Goal: Transaction & Acquisition: Purchase product/service

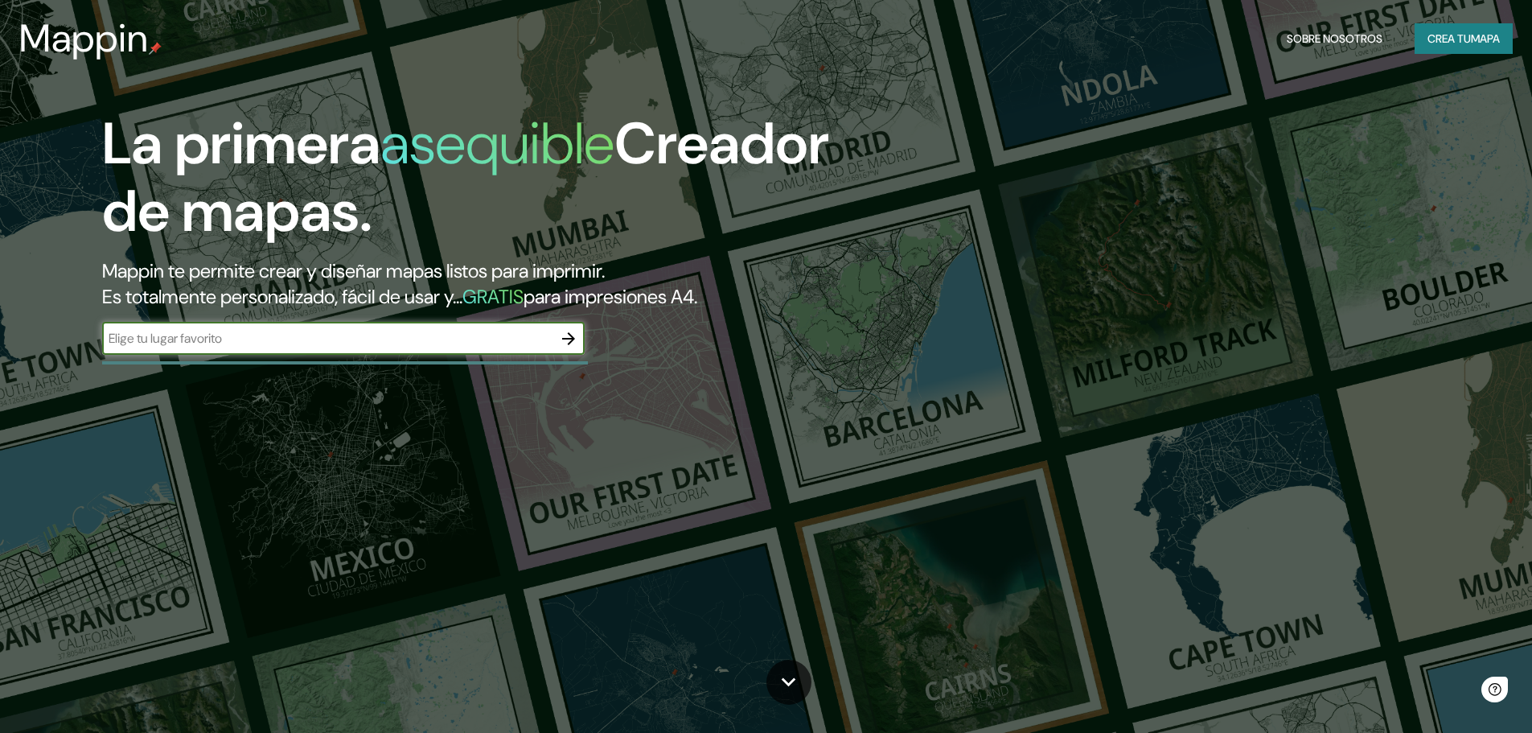
click at [331, 340] on input "text" at bounding box center [327, 338] width 450 height 19
type input "CUSCO"
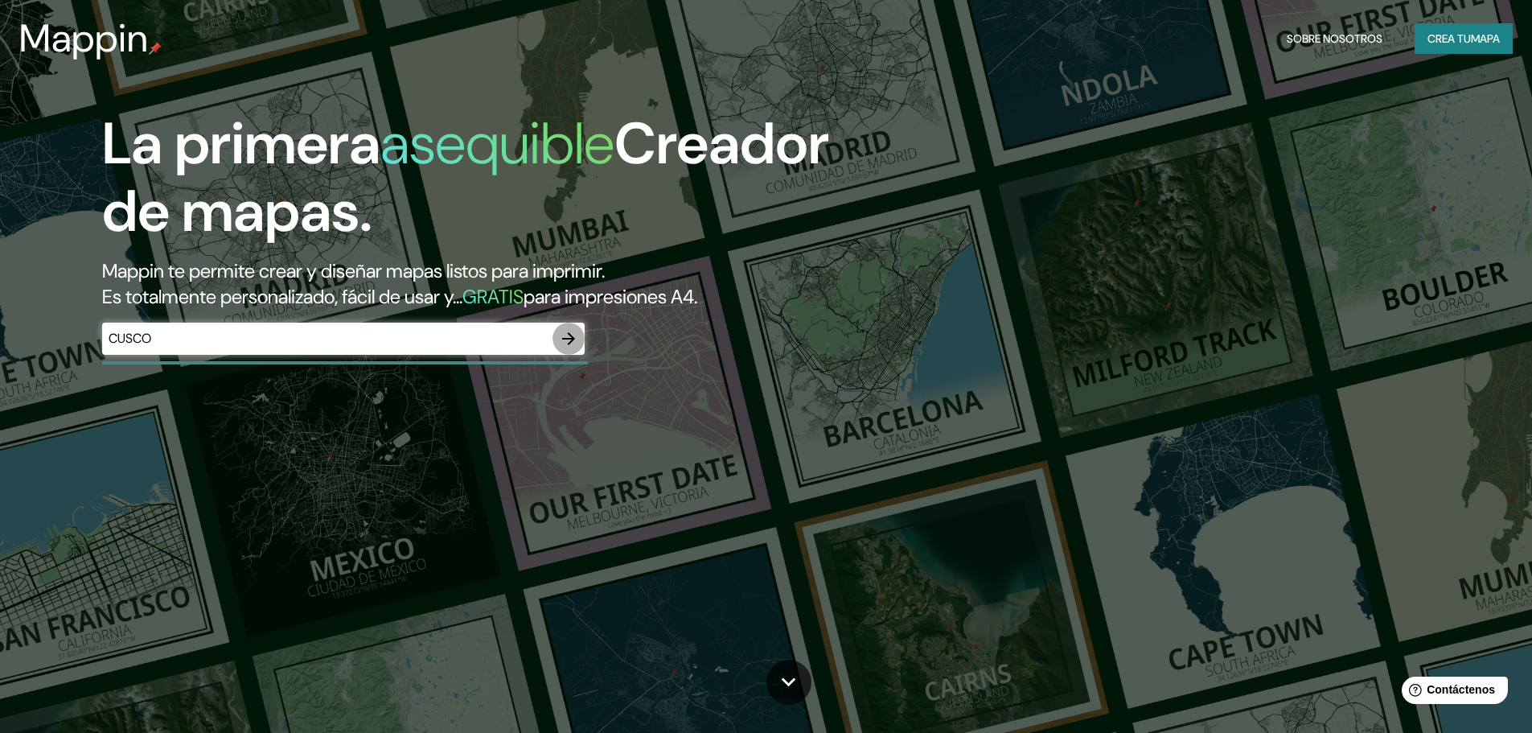
click at [574, 335] on icon "button" at bounding box center [568, 338] width 19 height 19
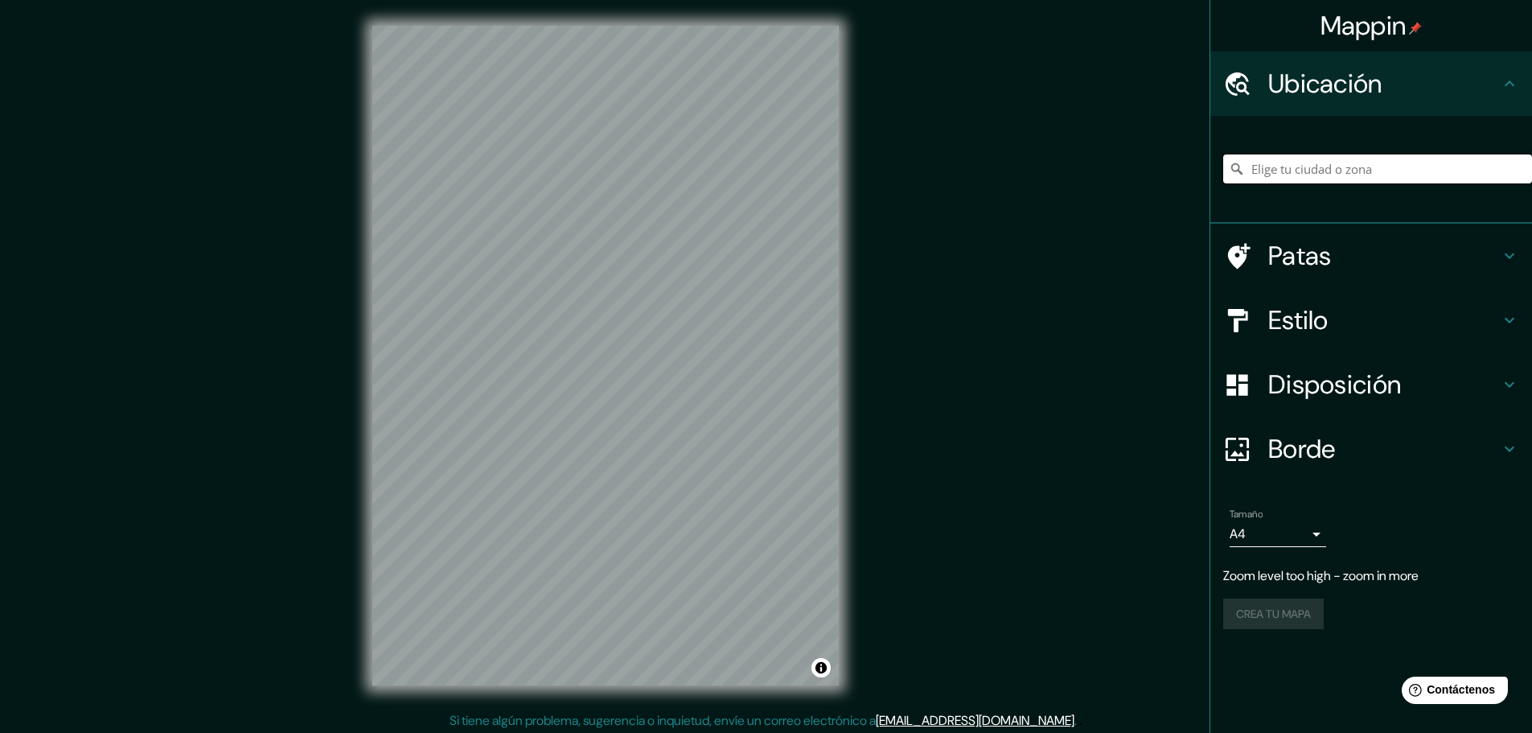
click at [1384, 169] on input "Elige tu ciudad o zona" at bounding box center [1378, 168] width 309 height 29
click at [1438, 163] on input "[GEOGRAPHIC_DATA][US_STATE], [GEOGRAPHIC_DATA][PERSON_NAME], [GEOGRAPHIC_DATA]" at bounding box center [1378, 168] width 309 height 29
drag, startPoint x: 1471, startPoint y: 173, endPoint x: 1417, endPoint y: 173, distance: 53.1
click at [1417, 173] on input "[GEOGRAPHIC_DATA][US_STATE], [GEOGRAPHIC_DATA][PERSON_NAME], [GEOGRAPHIC_DATA]" at bounding box center [1378, 168] width 309 height 29
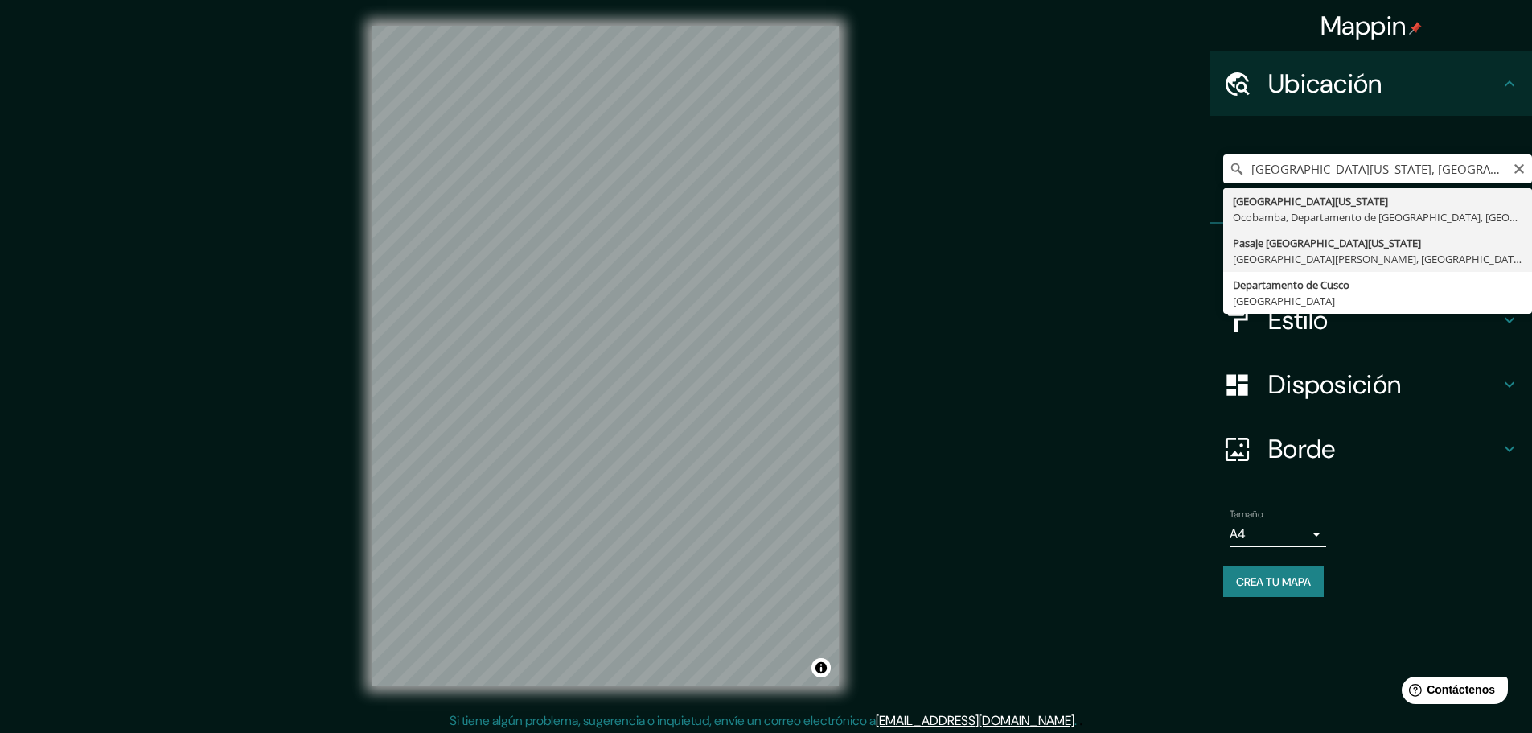
type input "[GEOGRAPHIC_DATA][US_STATE], [GEOGRAPHIC_DATA][PERSON_NAME], [GEOGRAPHIC_DATA],…"
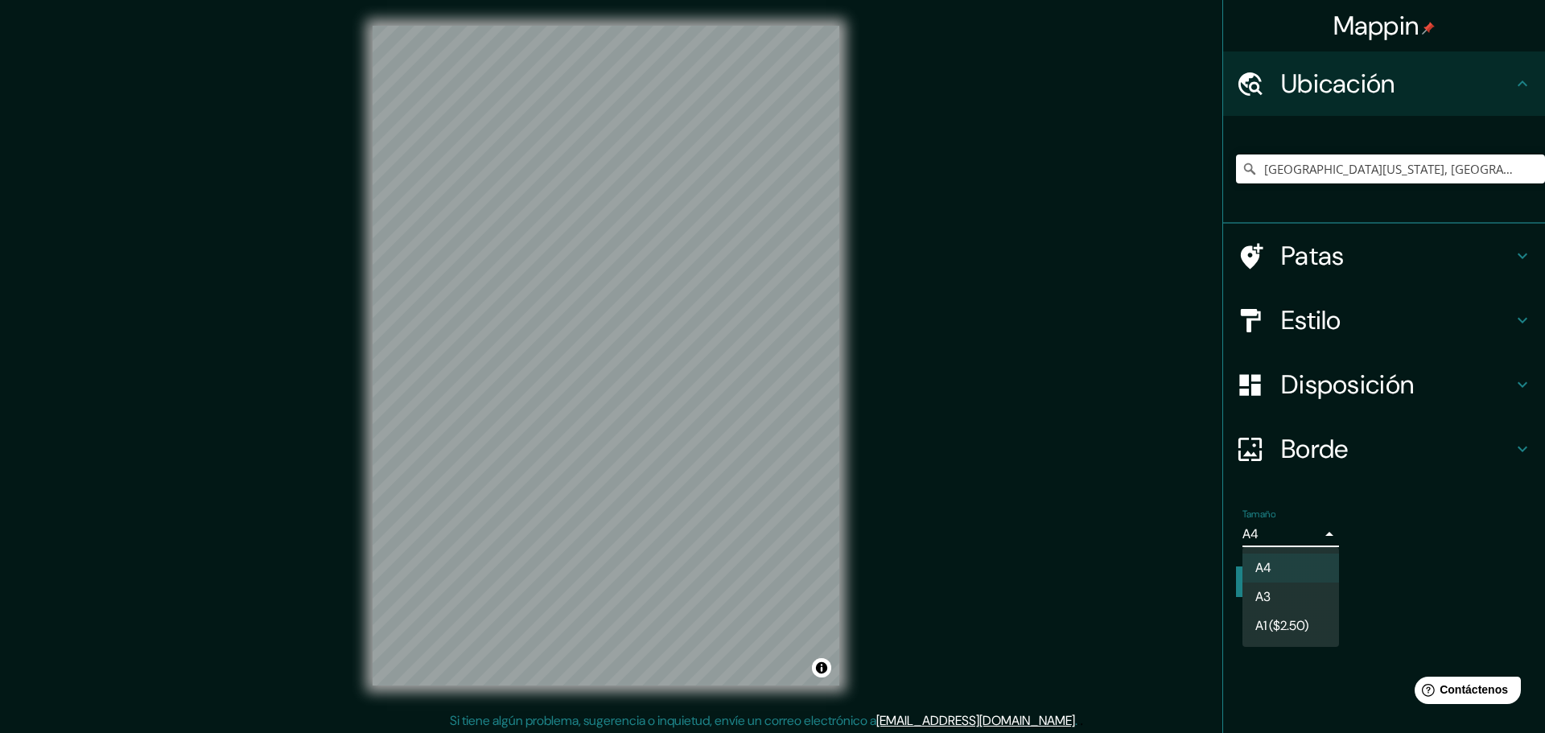
click at [1302, 541] on body "Mappin Ubicación [GEOGRAPHIC_DATA][US_STATE], [GEOGRAPHIC_DATA][PERSON_NAME], […" at bounding box center [772, 366] width 1545 height 733
click at [1304, 603] on li "A3" at bounding box center [1290, 598] width 97 height 30
type input "a4"
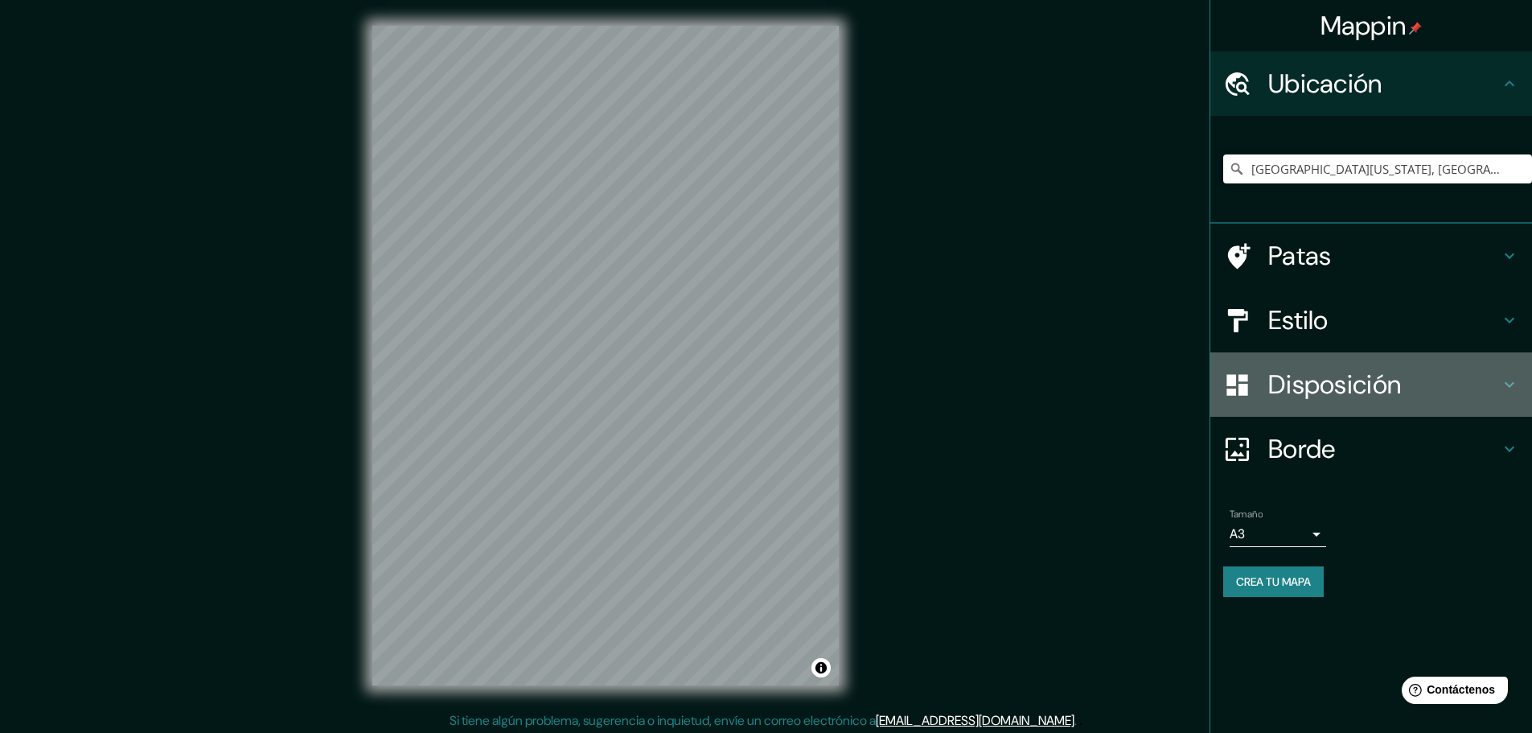
click at [1401, 371] on font "Disposición" at bounding box center [1335, 385] width 133 height 34
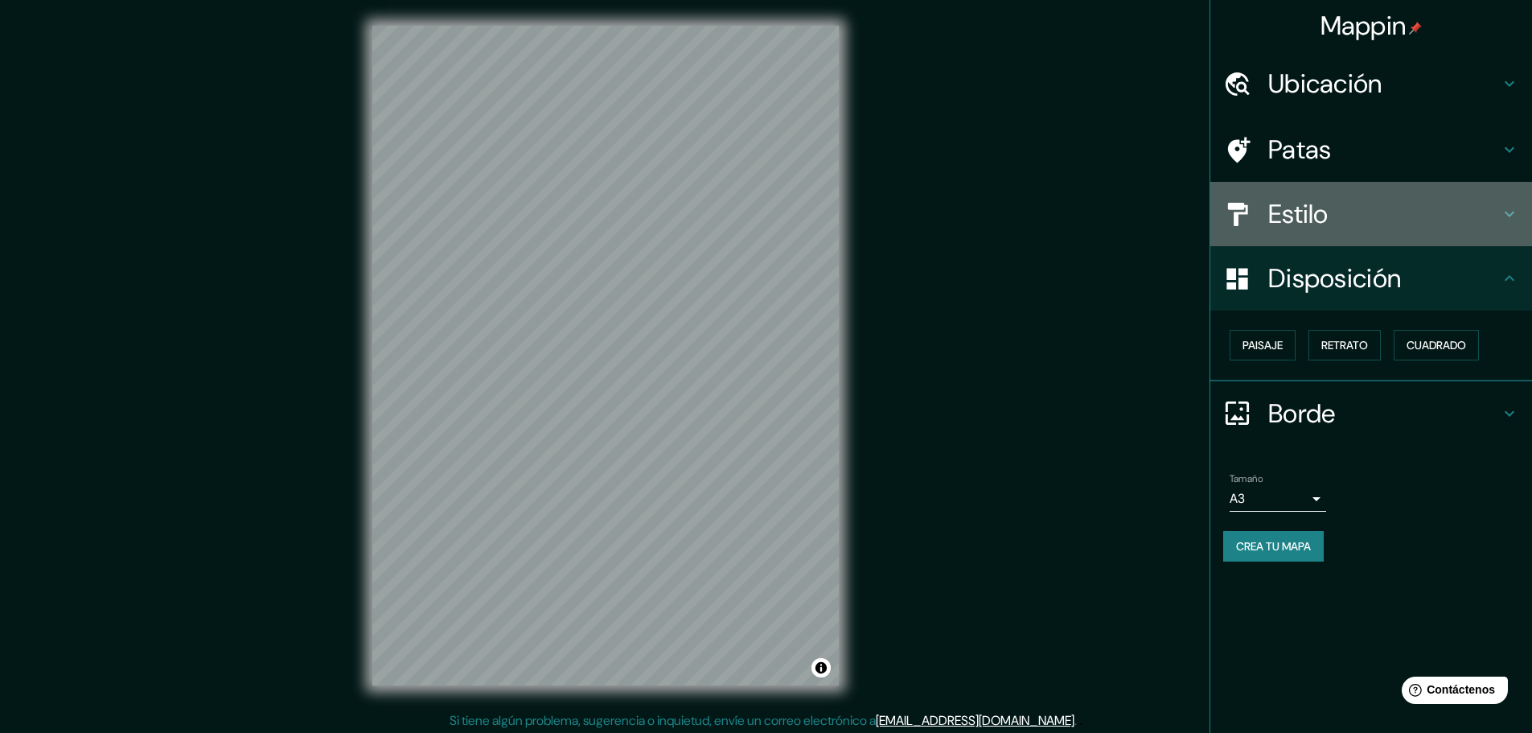
click at [1442, 203] on h4 "Estilo" at bounding box center [1385, 214] width 232 height 32
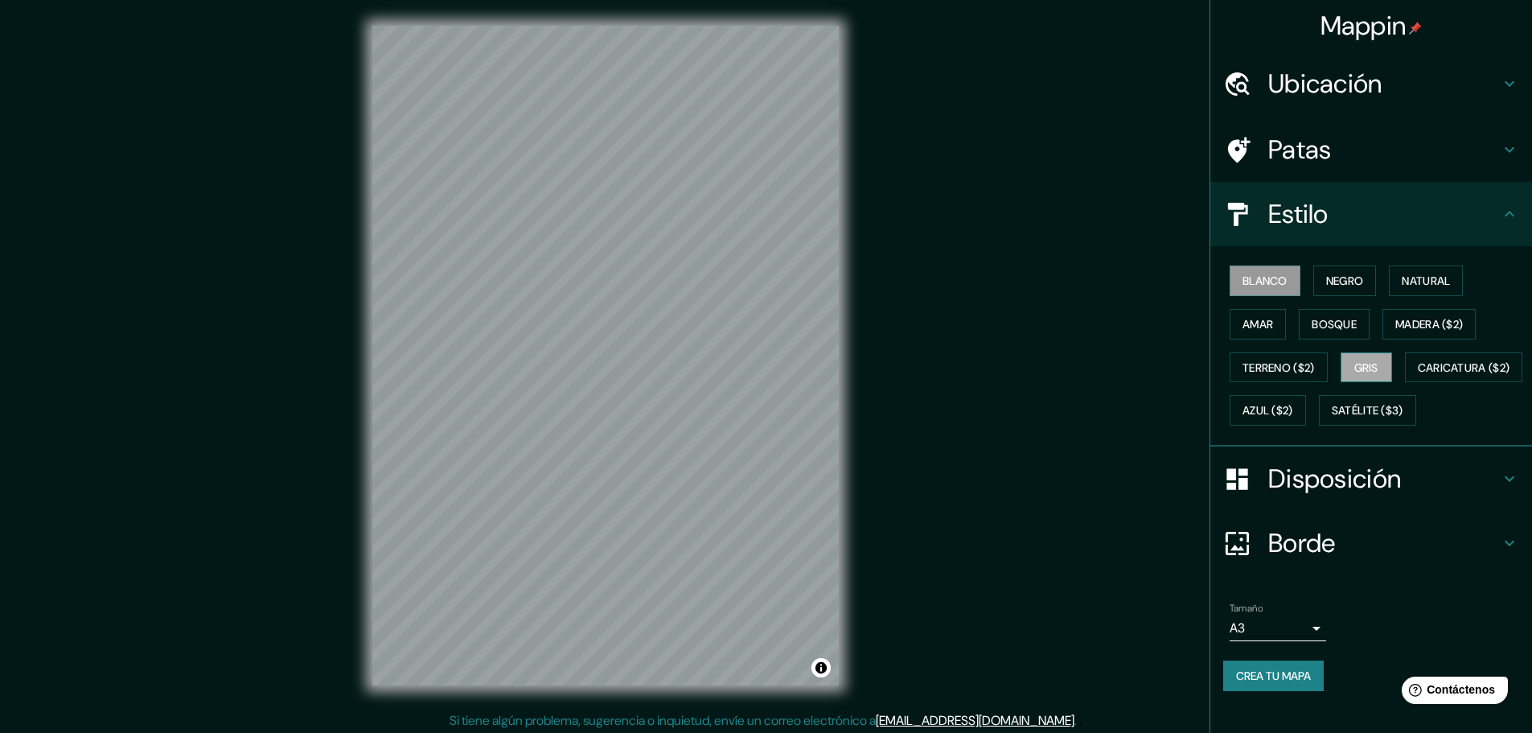
click at [1373, 358] on button "Gris" at bounding box center [1366, 367] width 51 height 31
click at [1358, 270] on button "Negro" at bounding box center [1346, 280] width 64 height 31
click at [1258, 286] on font "Blanco" at bounding box center [1265, 281] width 45 height 14
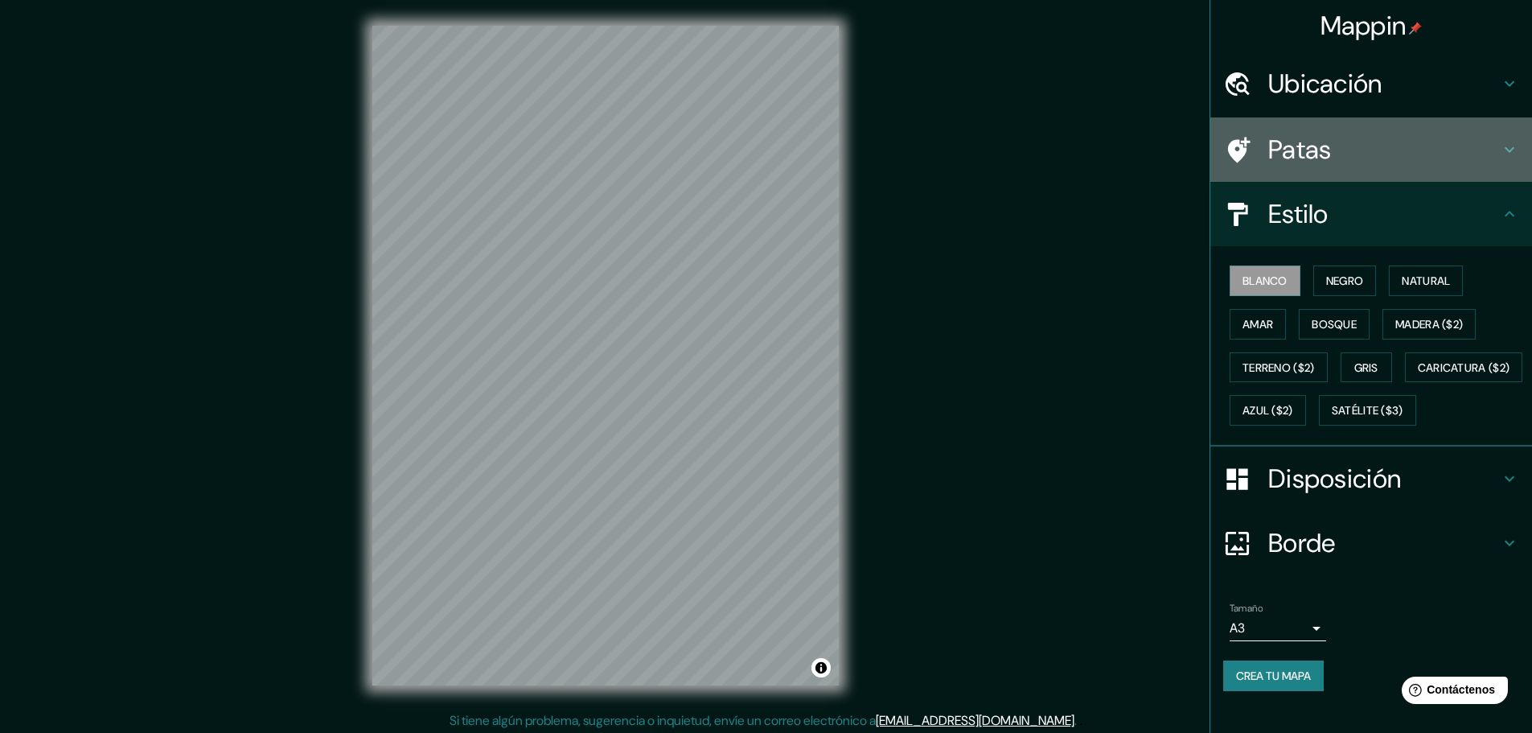
click at [1403, 139] on h4 "Patas" at bounding box center [1385, 150] width 232 height 32
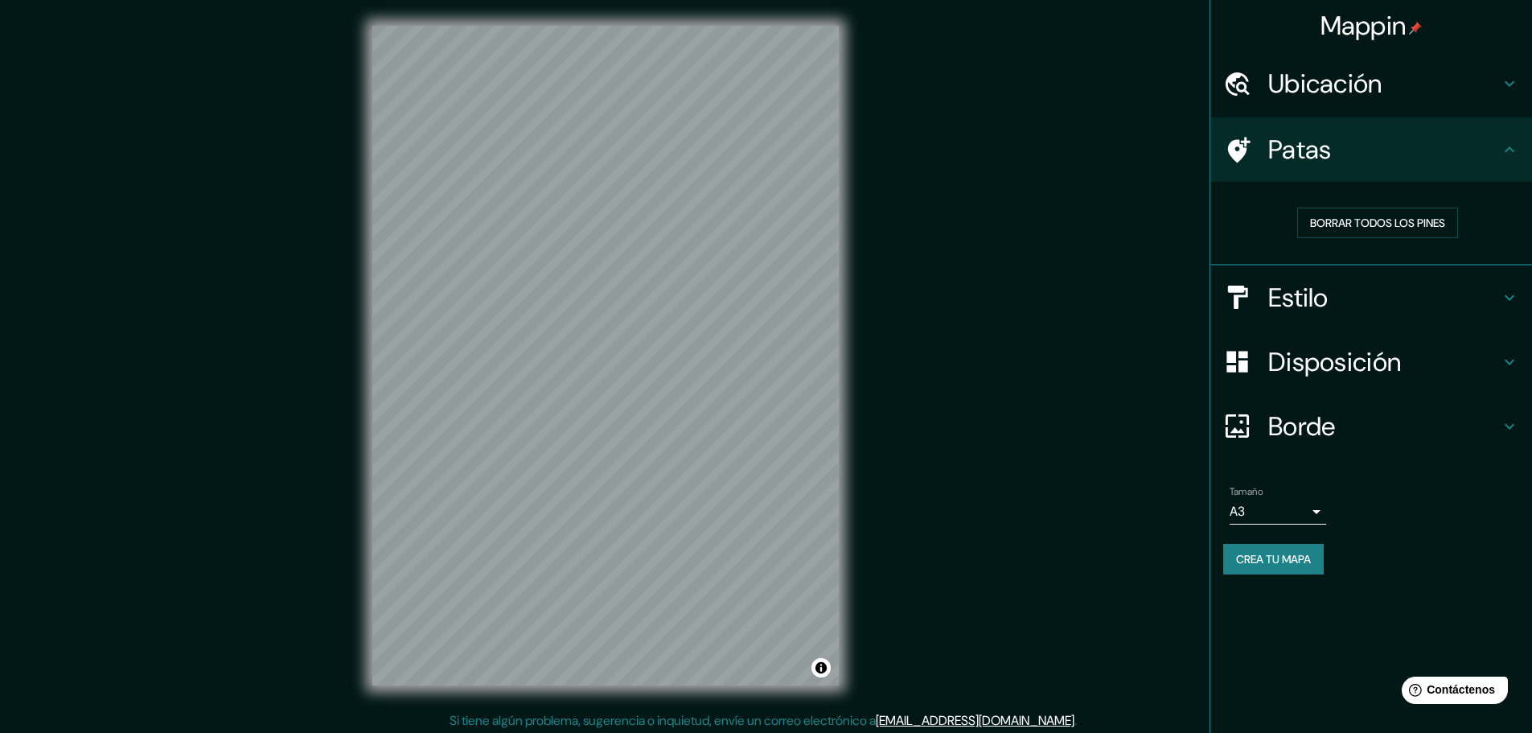
click at [1306, 432] on font "Borde" at bounding box center [1303, 426] width 68 height 34
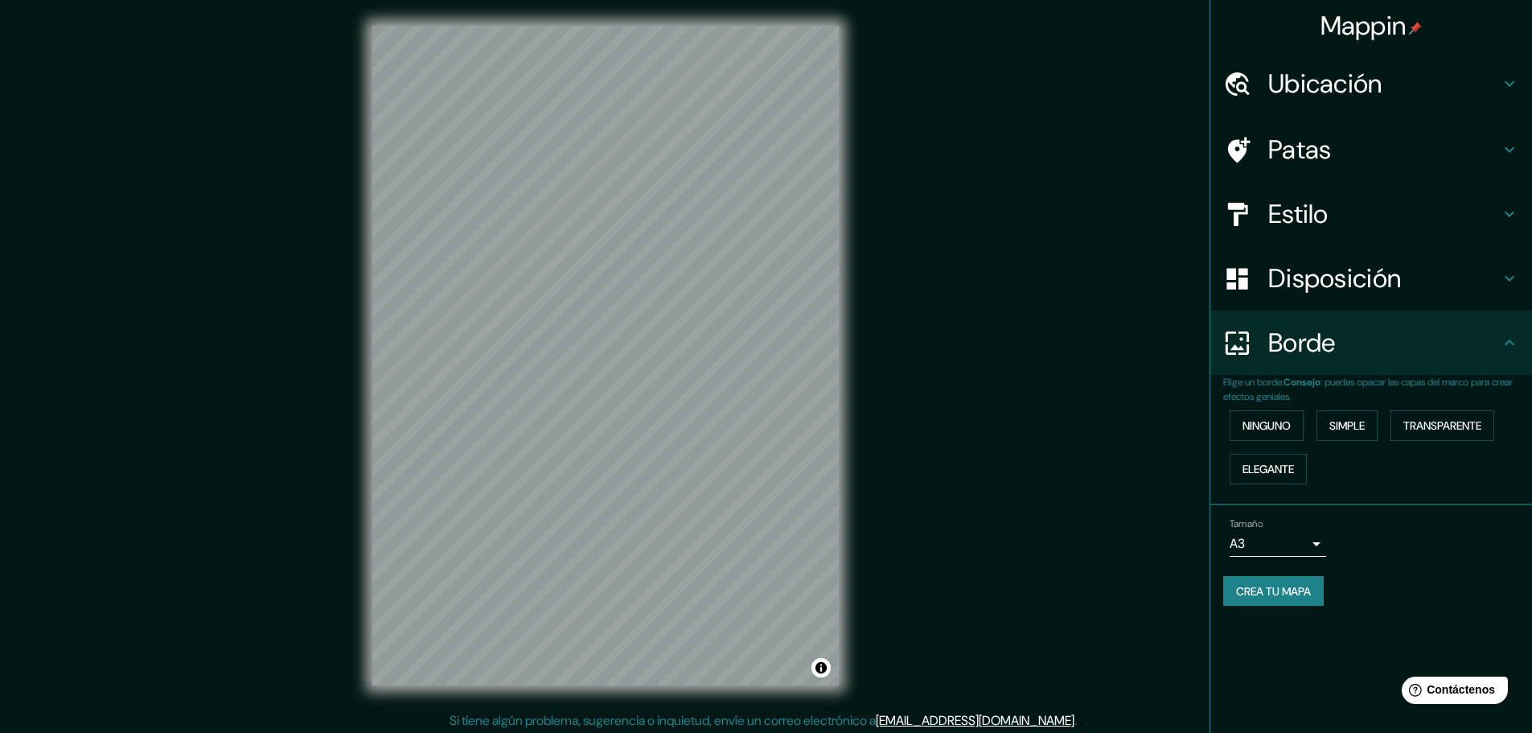
click at [1356, 282] on font "Disposición" at bounding box center [1335, 278] width 133 height 34
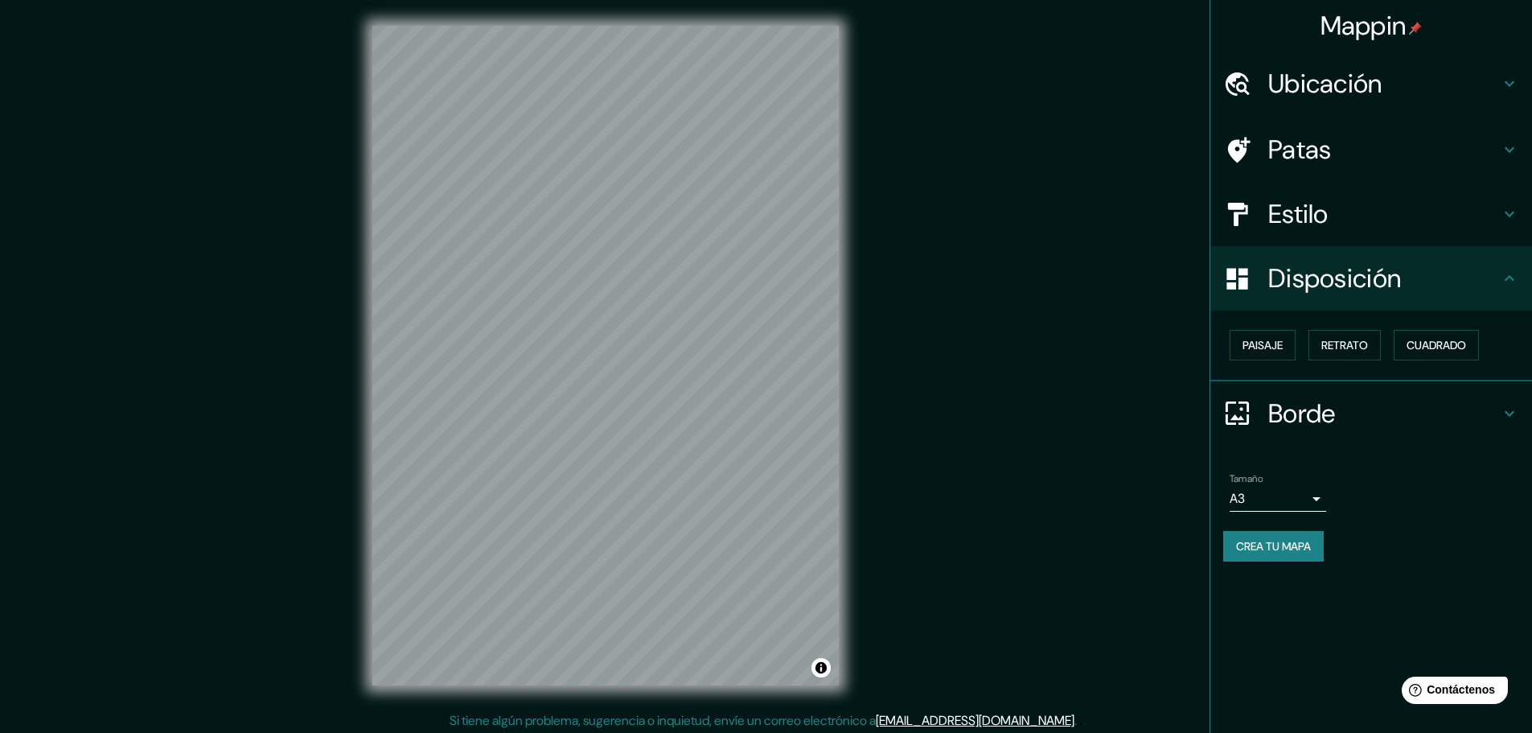
click at [1349, 217] on h4 "Estilo" at bounding box center [1385, 214] width 232 height 32
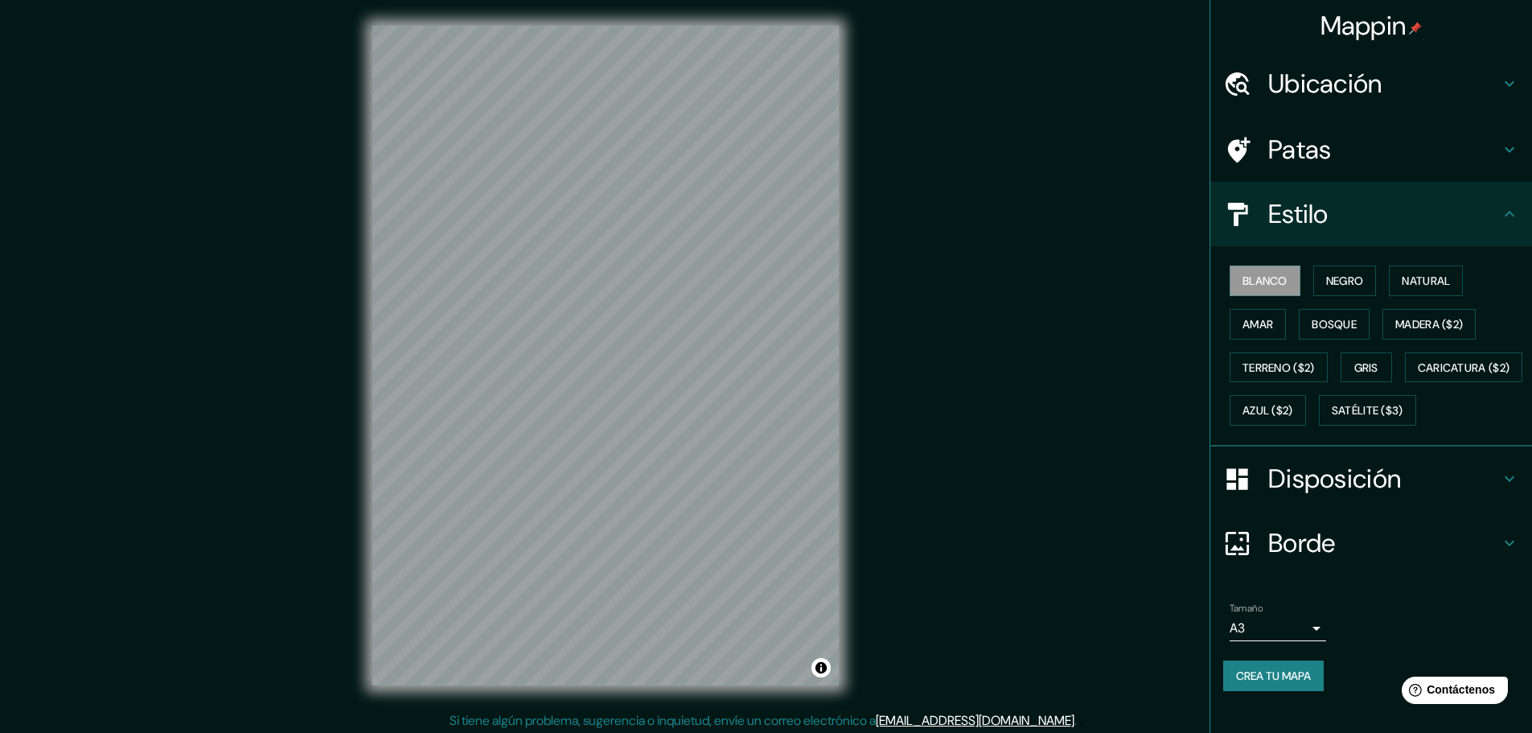
click at [1400, 93] on h4 "Ubicación" at bounding box center [1385, 84] width 232 height 32
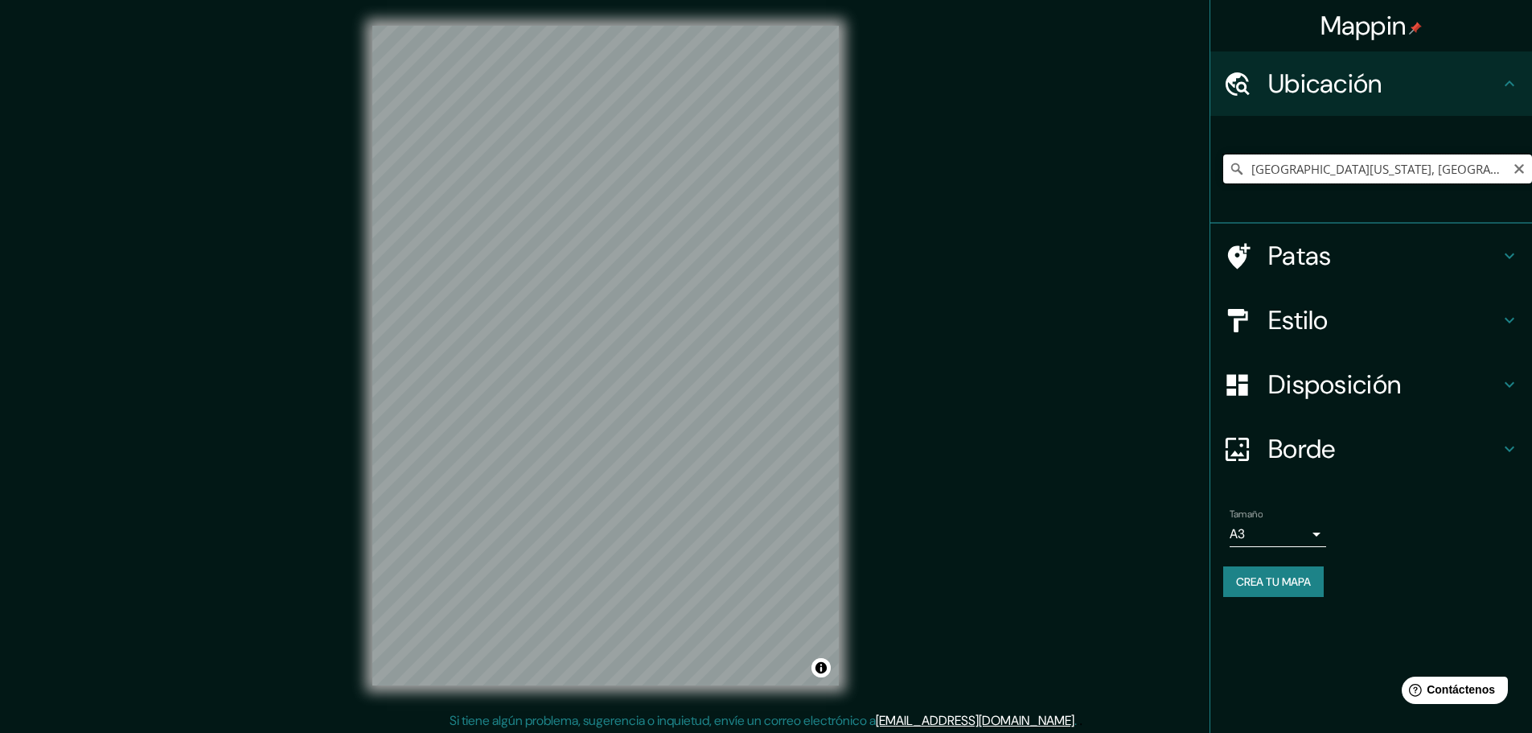
click at [1425, 167] on input "[GEOGRAPHIC_DATA][US_STATE], [GEOGRAPHIC_DATA][PERSON_NAME], [GEOGRAPHIC_DATA],…" at bounding box center [1378, 168] width 309 height 29
click at [1429, 171] on input "[GEOGRAPHIC_DATA][US_STATE], [GEOGRAPHIC_DATA][PERSON_NAME], [GEOGRAPHIC_DATA],…" at bounding box center [1378, 168] width 309 height 29
drag, startPoint x: 1407, startPoint y: 172, endPoint x: 1145, endPoint y: 179, distance: 262.3
click at [1145, 179] on div "Mappin Ubicación [GEOGRAPHIC_DATA][US_STATE], [GEOGRAPHIC_DATA][PERSON_NAME], […" at bounding box center [766, 368] width 1532 height 737
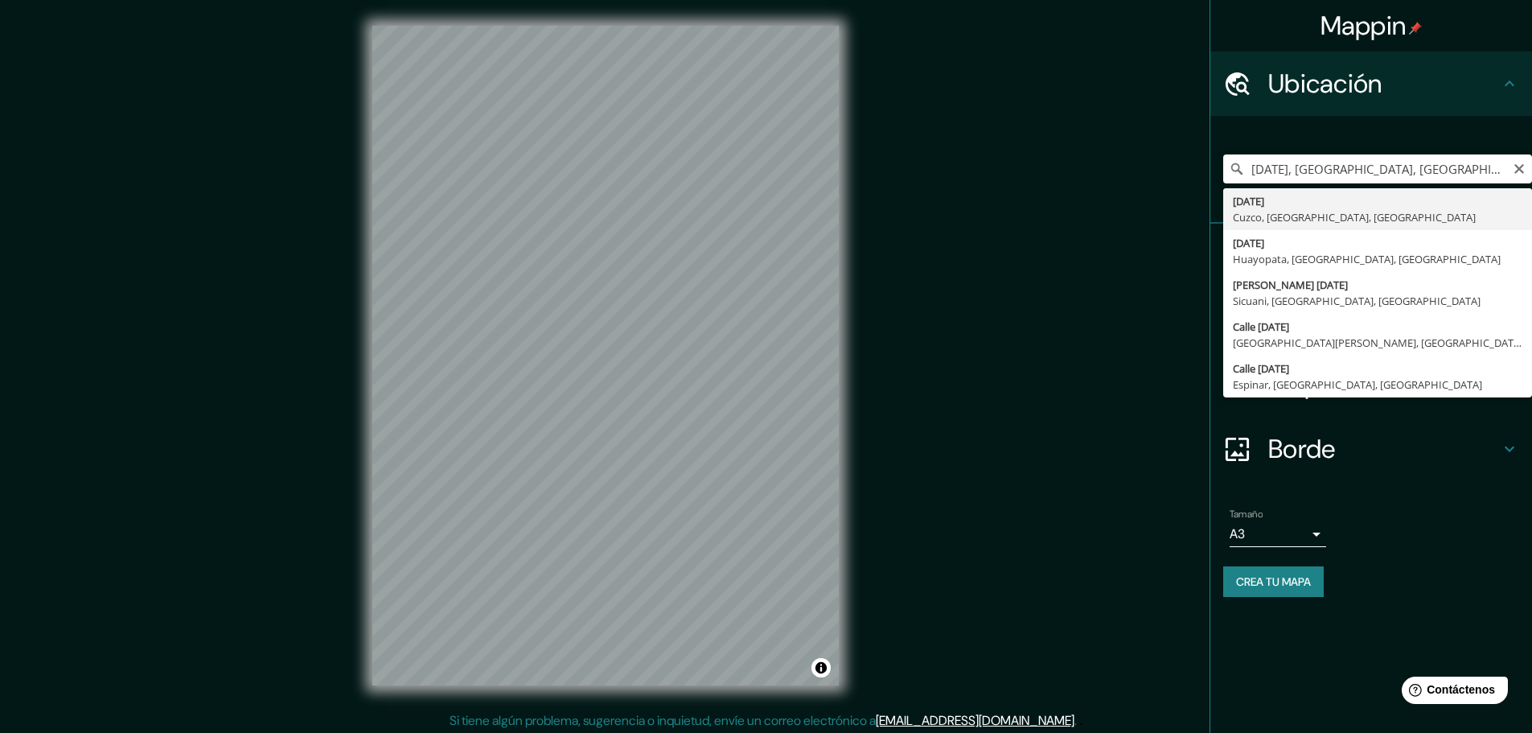
type input "[DATE], Cusco, [GEOGRAPHIC_DATA], [GEOGRAPHIC_DATA]"
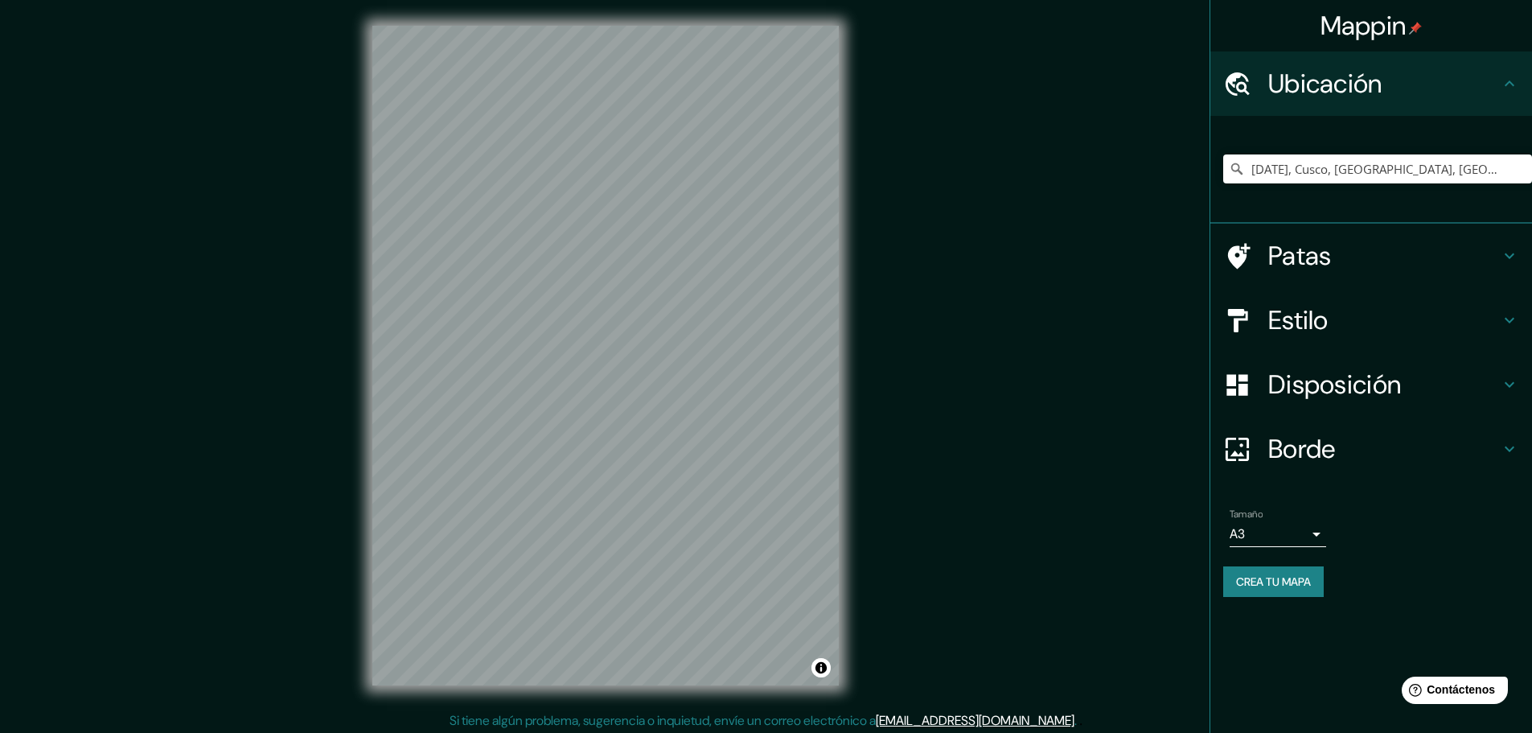
click at [1265, 378] on div at bounding box center [1246, 385] width 45 height 28
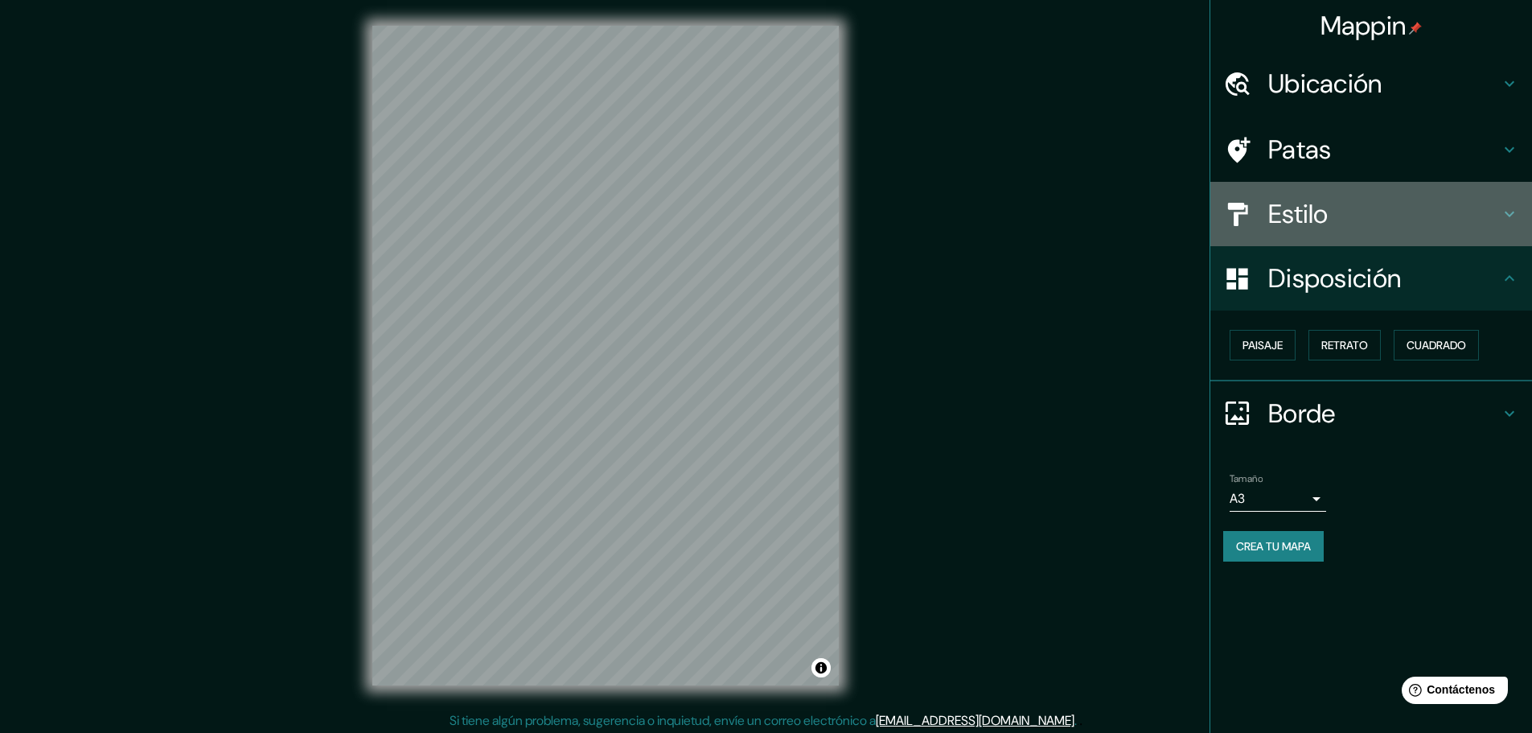
click at [1347, 214] on h4 "Estilo" at bounding box center [1385, 214] width 232 height 32
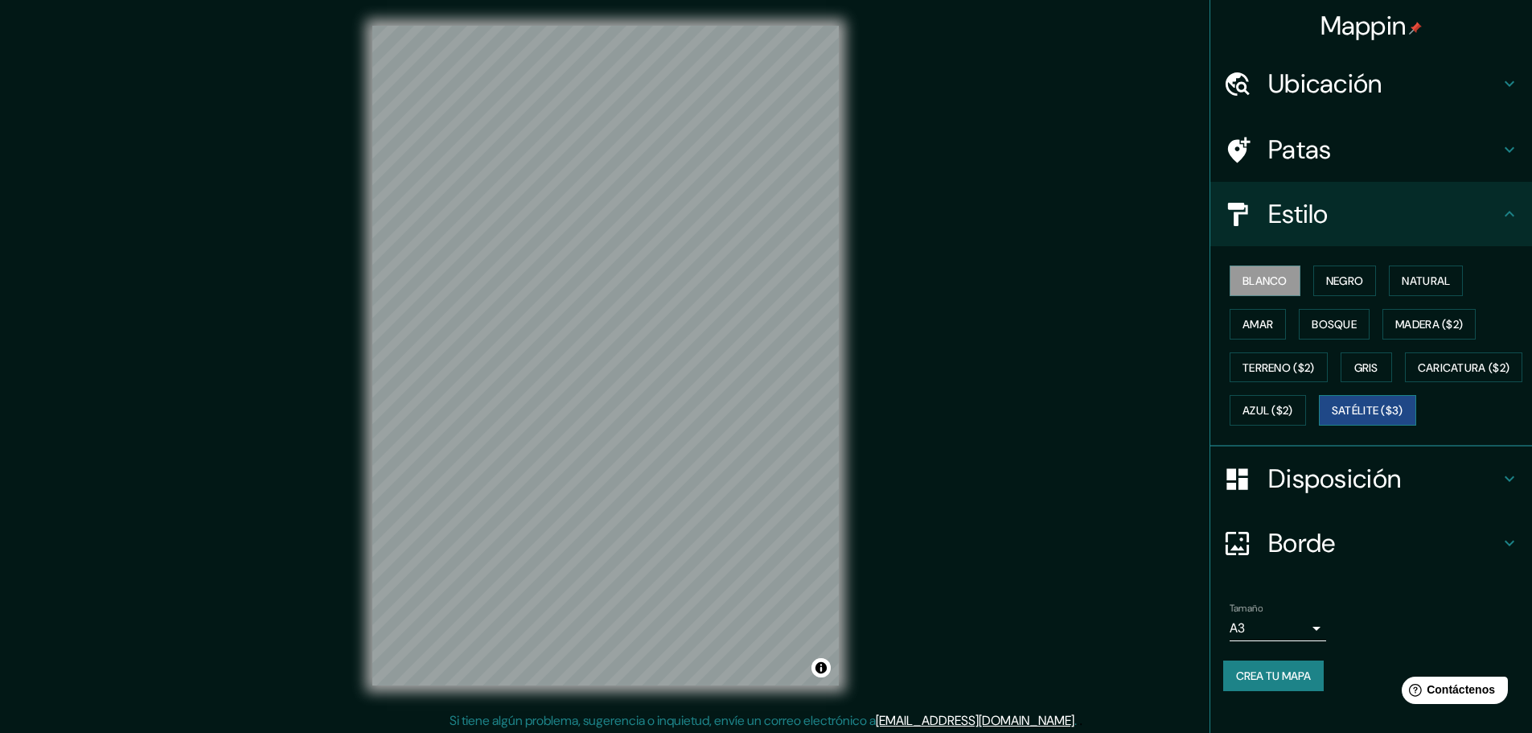
click at [1332, 418] on font "Satélite ($3)" at bounding box center [1368, 411] width 72 height 14
click at [904, 539] on div "Mappin Ubicación [DATE], [GEOGRAPHIC_DATA], [GEOGRAPHIC_DATA], [GEOGRAPHIC_DATA…" at bounding box center [766, 368] width 1532 height 737
click at [1407, 321] on font "Madera ($2)" at bounding box center [1430, 324] width 68 height 14
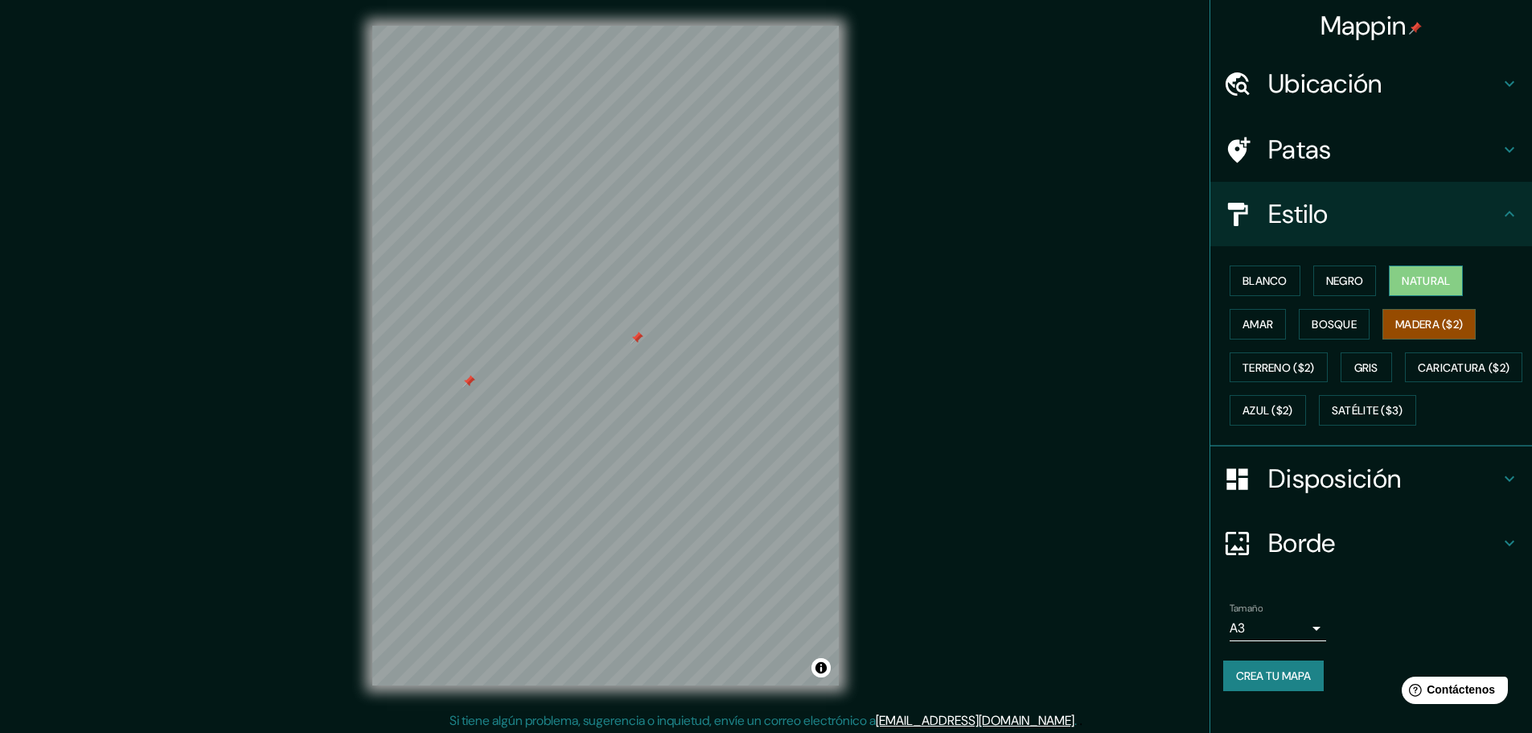
click at [1394, 278] on button "Natural" at bounding box center [1426, 280] width 74 height 31
click at [1365, 280] on button "Negro" at bounding box center [1346, 280] width 64 height 31
click at [1278, 281] on button "Blanco" at bounding box center [1265, 280] width 71 height 31
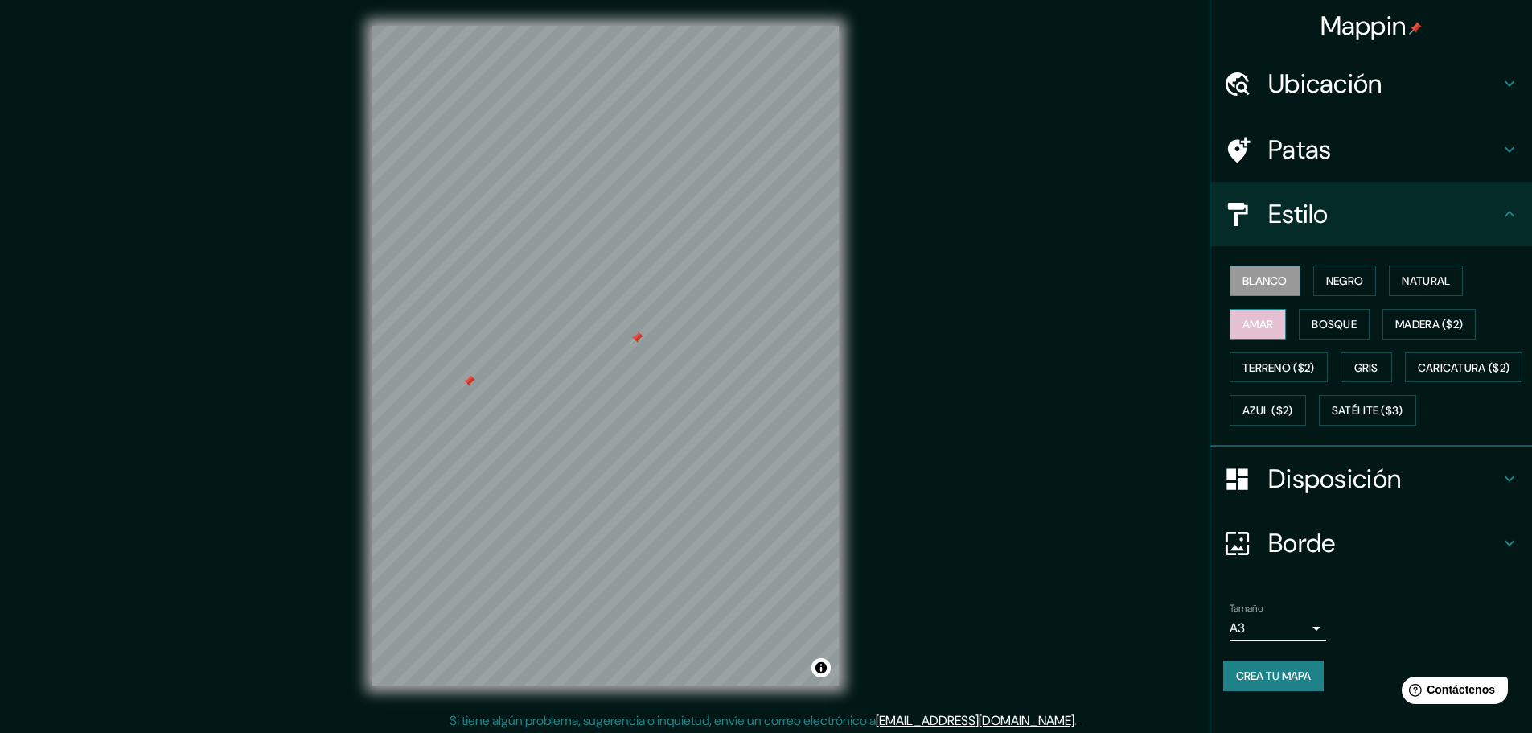
click at [1258, 324] on font "Amar" at bounding box center [1258, 324] width 31 height 14
click at [1340, 327] on font "Bosque" at bounding box center [1334, 324] width 45 height 14
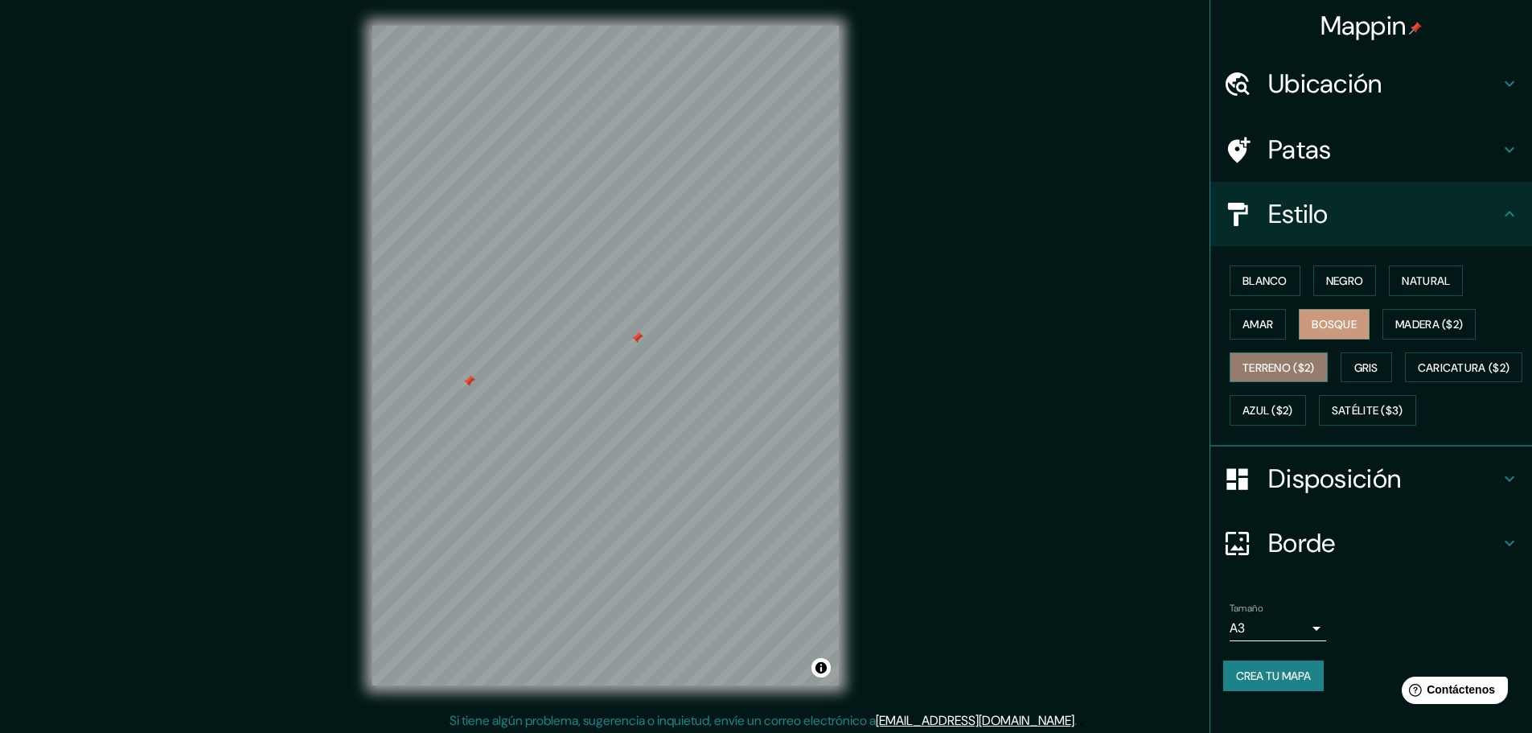
click at [1298, 359] on font "Terreno ($2)" at bounding box center [1279, 367] width 72 height 21
click at [1362, 360] on font "Gris" at bounding box center [1367, 367] width 24 height 14
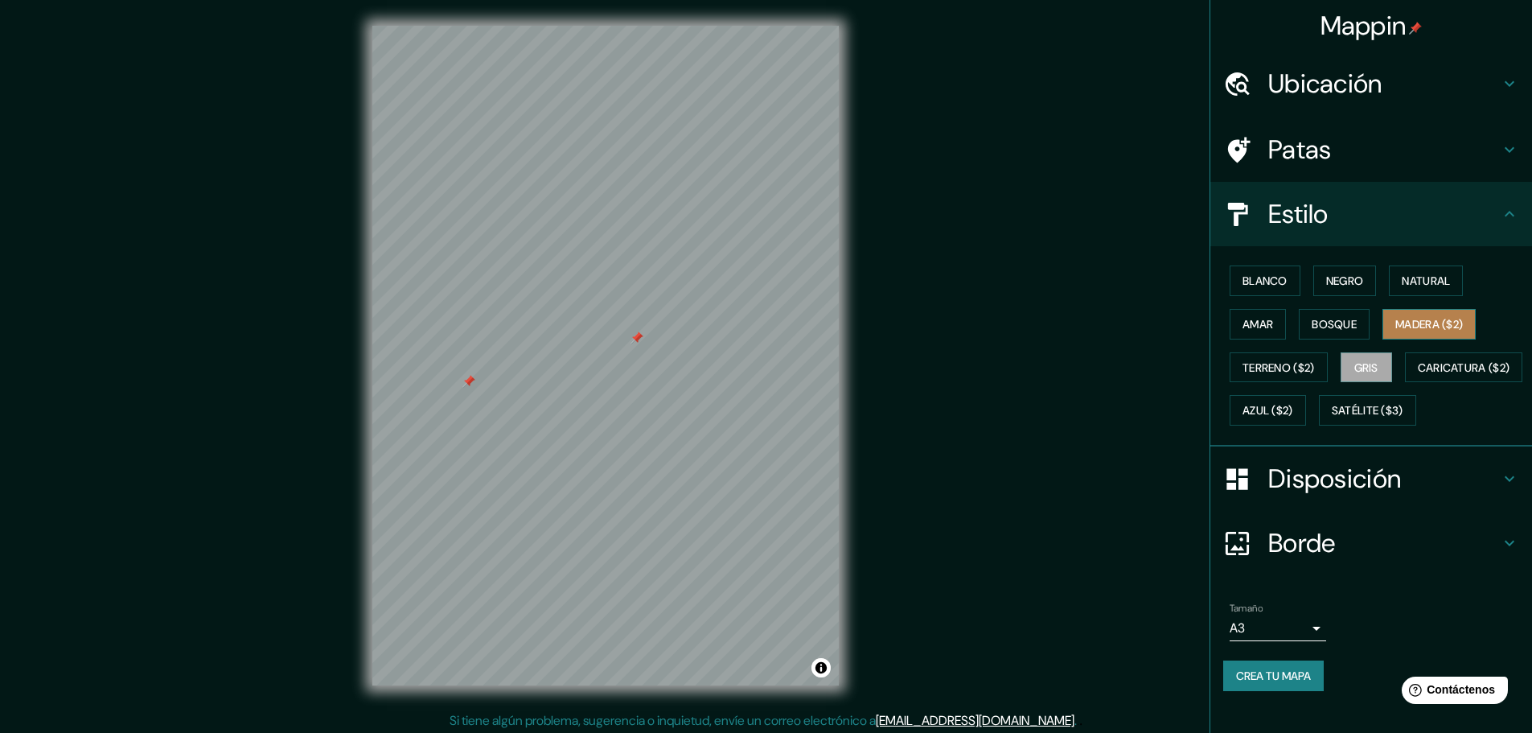
click at [1431, 323] on font "Madera ($2)" at bounding box center [1430, 324] width 68 height 14
click at [1301, 379] on button "Terreno ($2)" at bounding box center [1279, 367] width 98 height 31
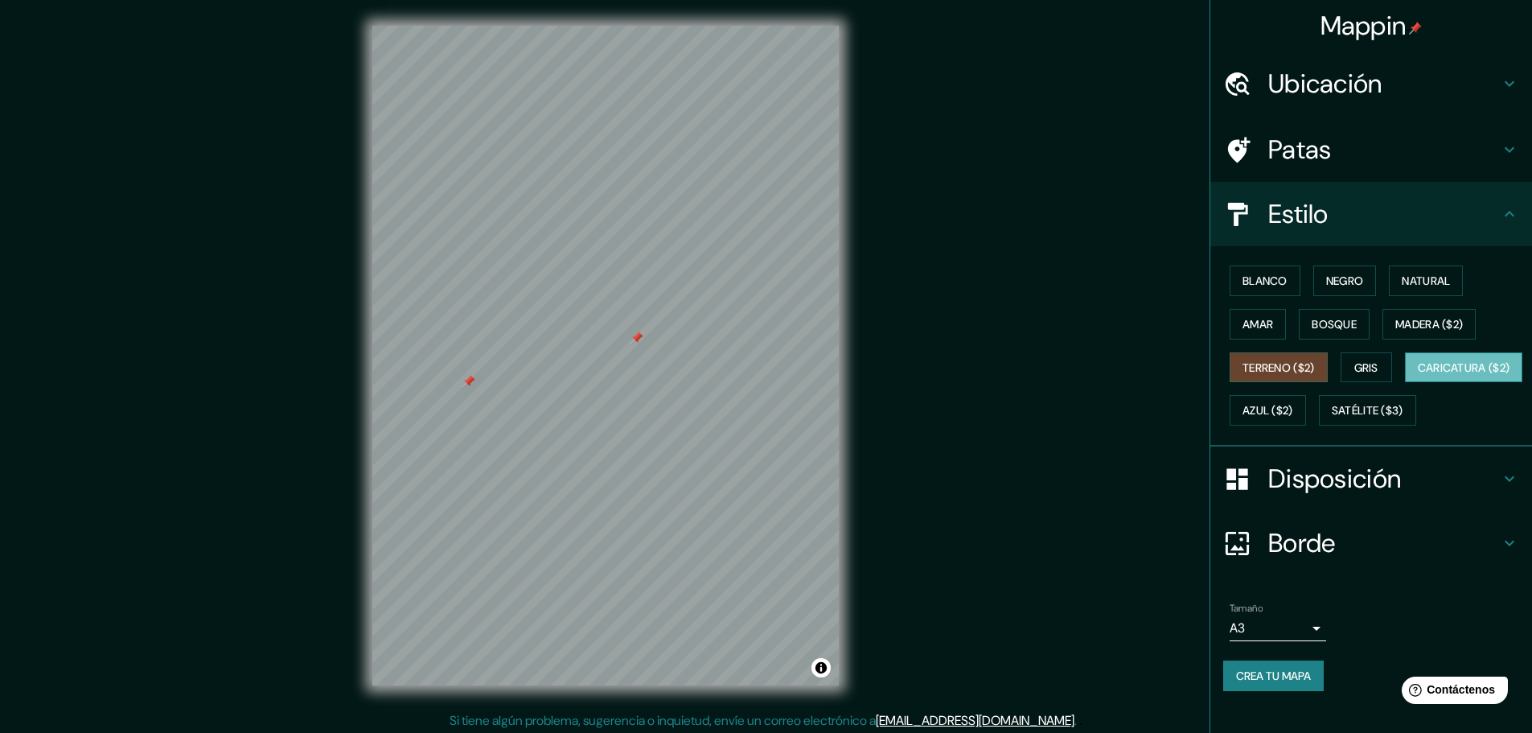
click at [1418, 375] on font "Caricatura ($2)" at bounding box center [1464, 367] width 93 height 14
click at [1361, 366] on font "Gris" at bounding box center [1367, 367] width 24 height 14
click at [1297, 678] on body "Mappin Ubicación [DATE], [GEOGRAPHIC_DATA], [GEOGRAPHIC_DATA], [GEOGRAPHIC_DATA…" at bounding box center [766, 366] width 1532 height 733
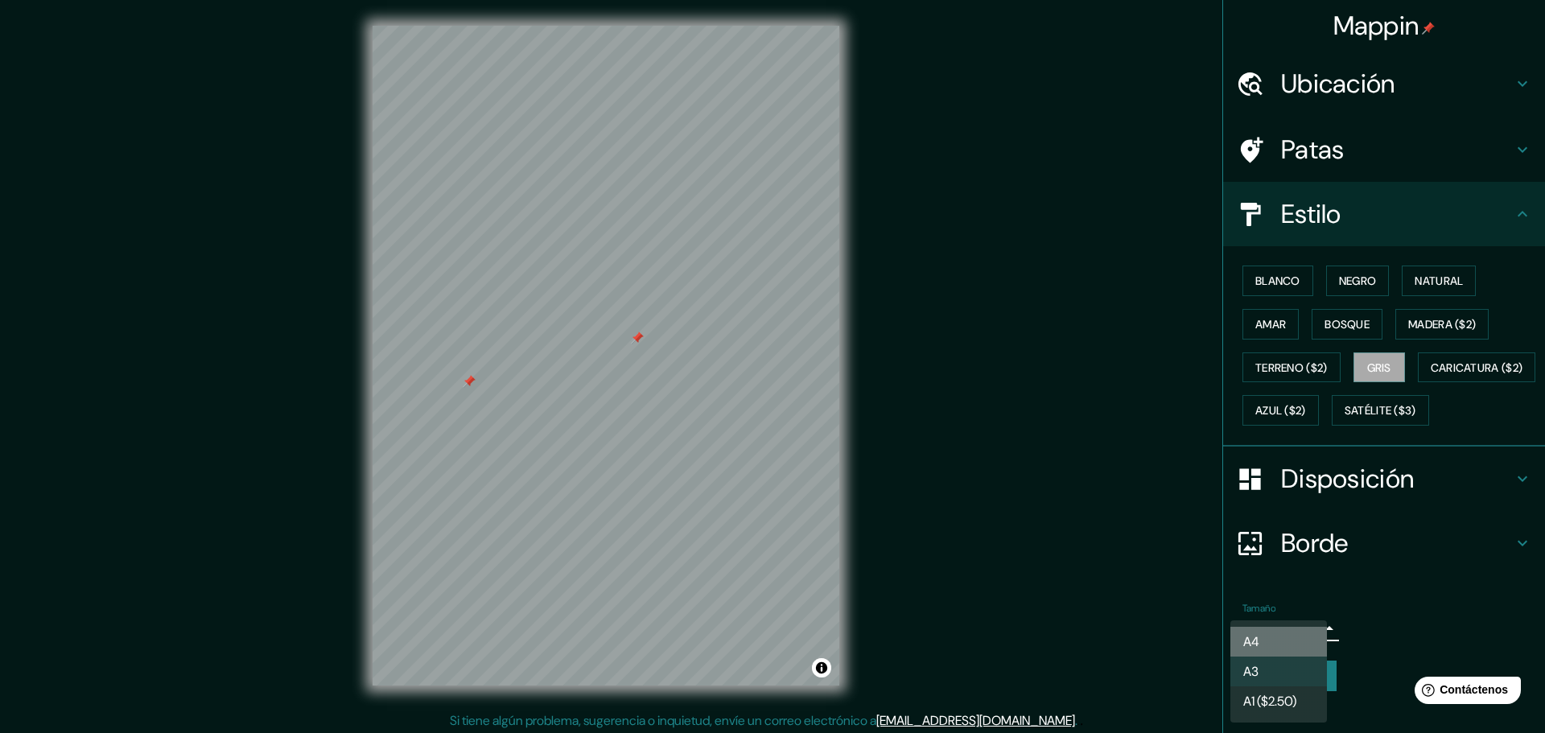
click at [1289, 640] on li "A4" at bounding box center [1278, 642] width 97 height 30
type input "single"
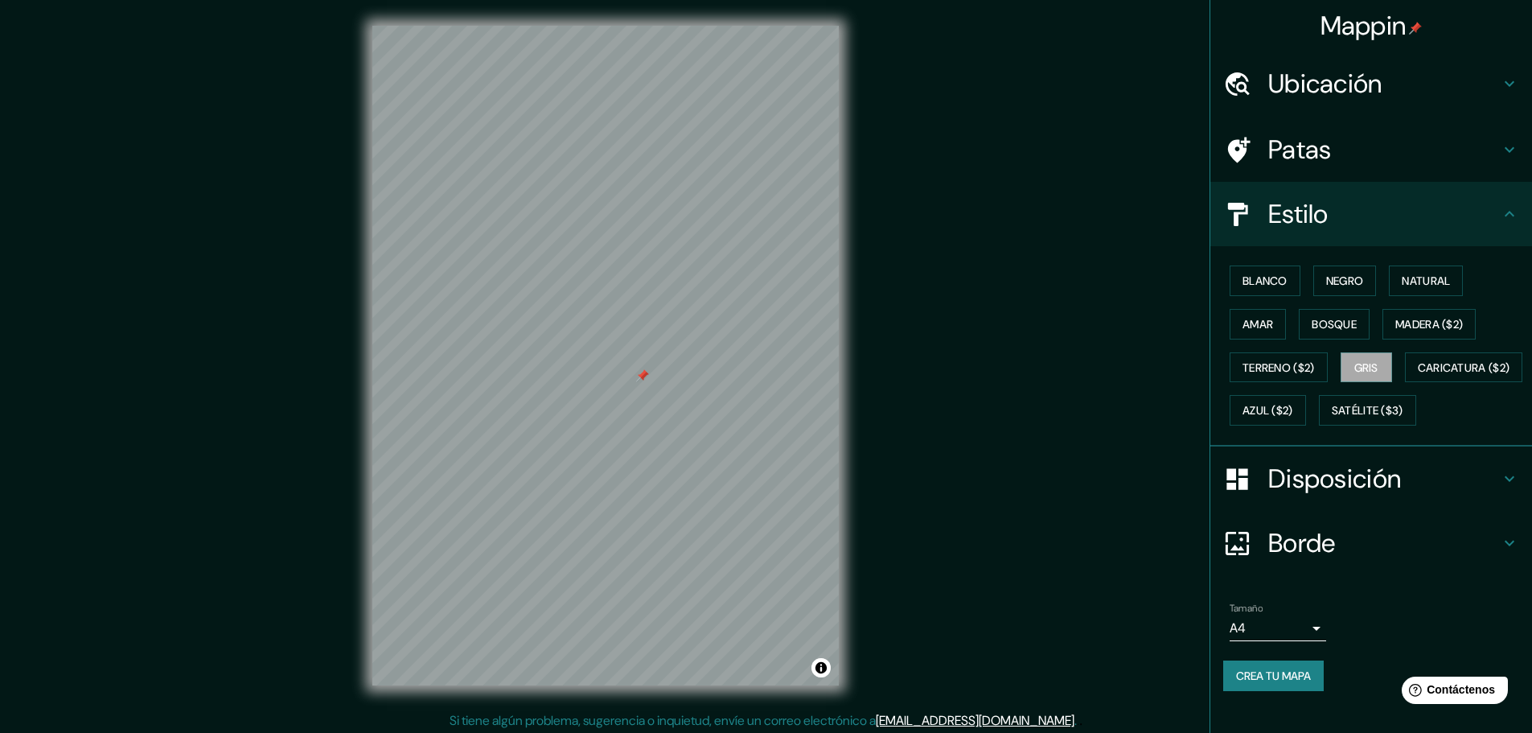
click at [1282, 683] on font "Crea tu mapa" at bounding box center [1273, 676] width 75 height 14
